Goal: Task Accomplishment & Management: Manage account settings

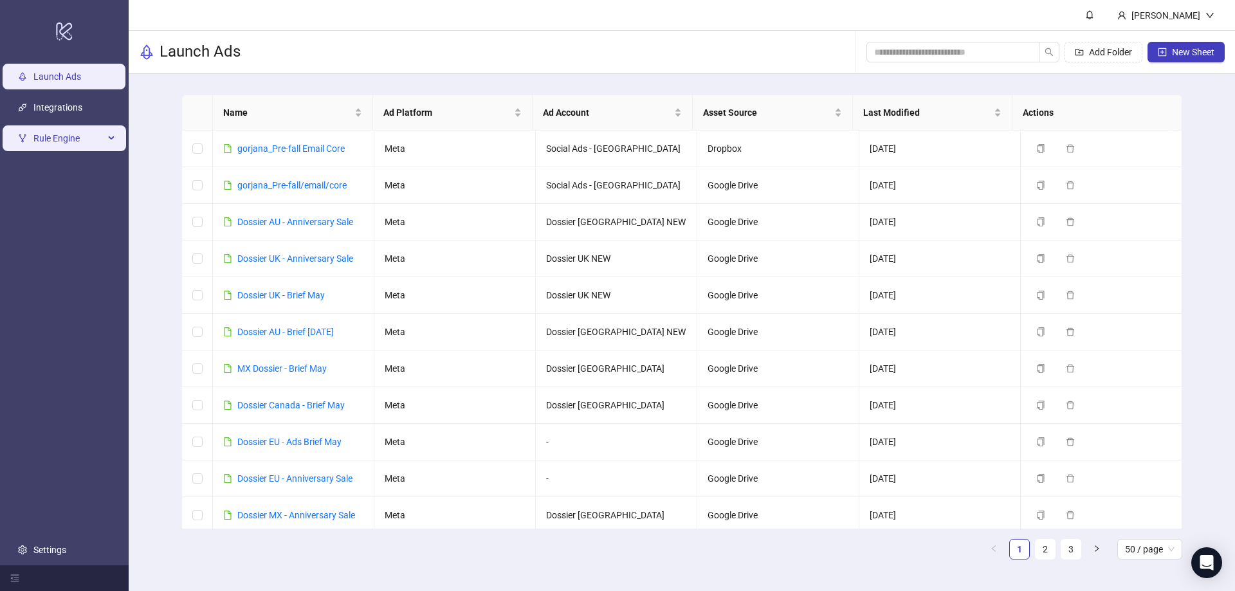
click at [74, 143] on span "Rule Engine" at bounding box center [68, 139] width 71 height 26
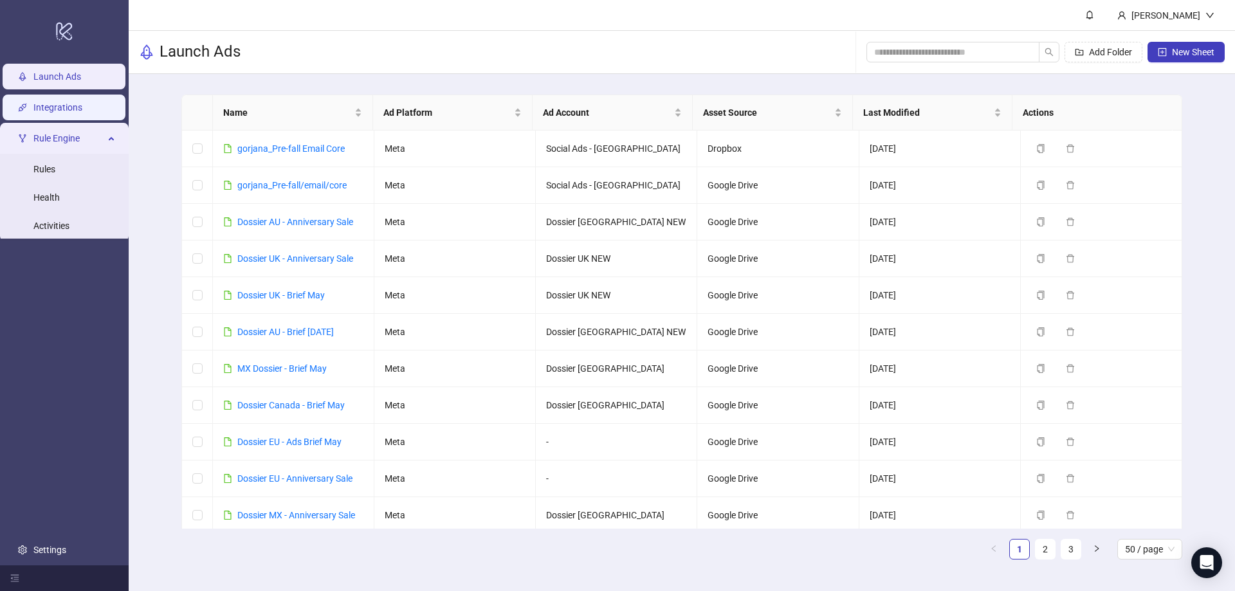
click at [82, 105] on link "Integrations" at bounding box center [57, 108] width 49 height 10
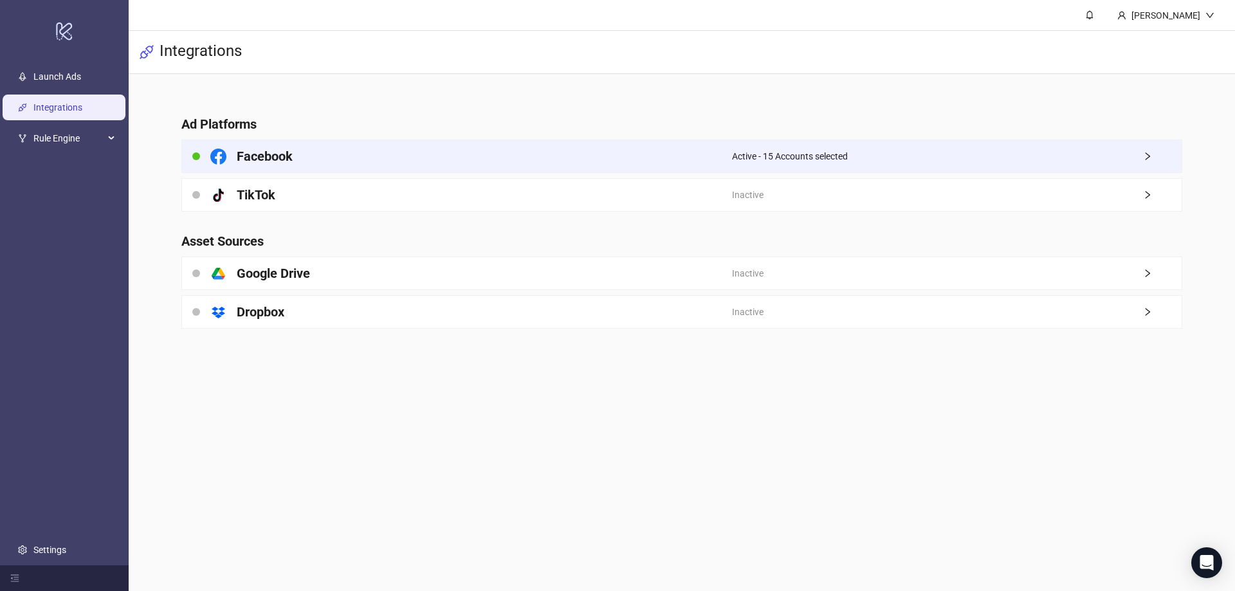
click at [759, 151] on span "Active - 15 Accounts selected" at bounding box center [790, 156] width 116 height 14
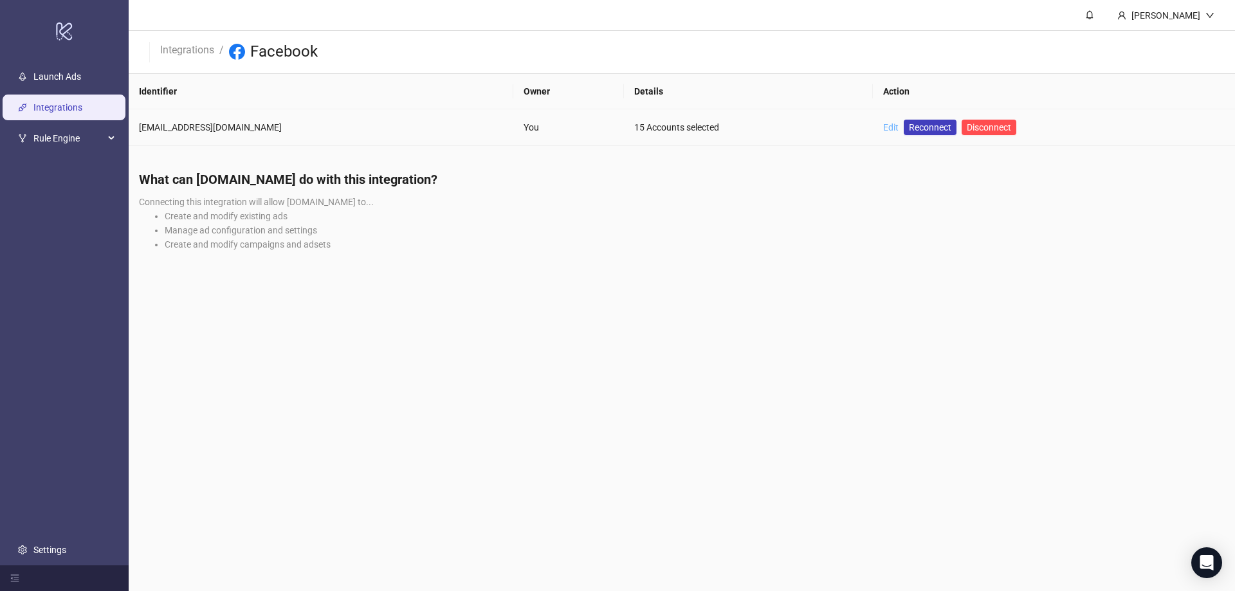
click at [883, 131] on link "Edit" at bounding box center [890, 127] width 15 height 10
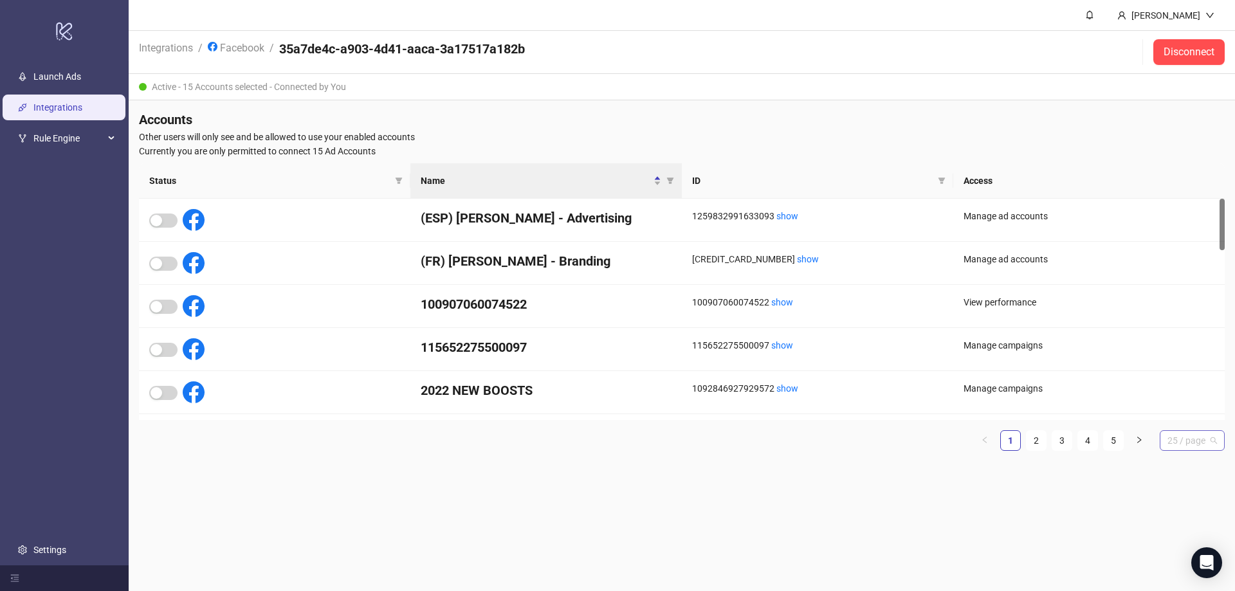
click at [1200, 437] on span "25 / page" at bounding box center [1192, 440] width 50 height 19
click at [1171, 552] on div "100 / page" at bounding box center [1192, 548] width 44 height 14
drag, startPoint x: 970, startPoint y: 482, endPoint x: 963, endPoint y: 470, distance: 14.1
click at [969, 482] on main "[PERSON_NAME] Integrations / Facebook / 35a7de4c-a903-4d41-aaca-3a17517a182b Di…" at bounding box center [682, 295] width 1106 height 591
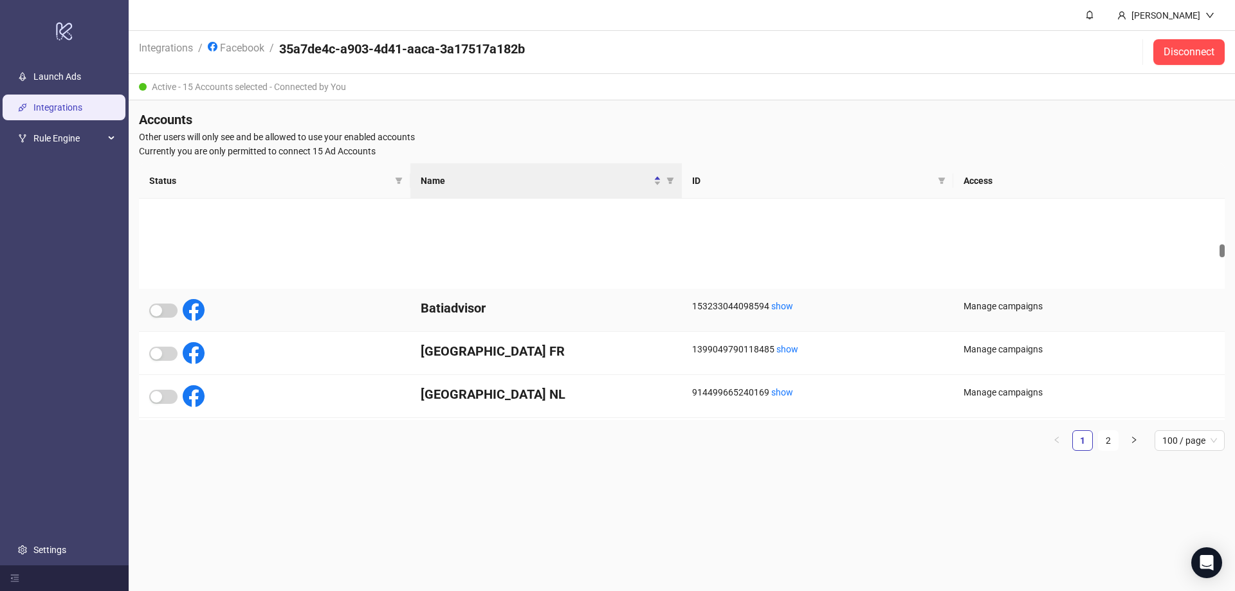
scroll to position [1029, 0]
